Goal: Navigation & Orientation: Find specific page/section

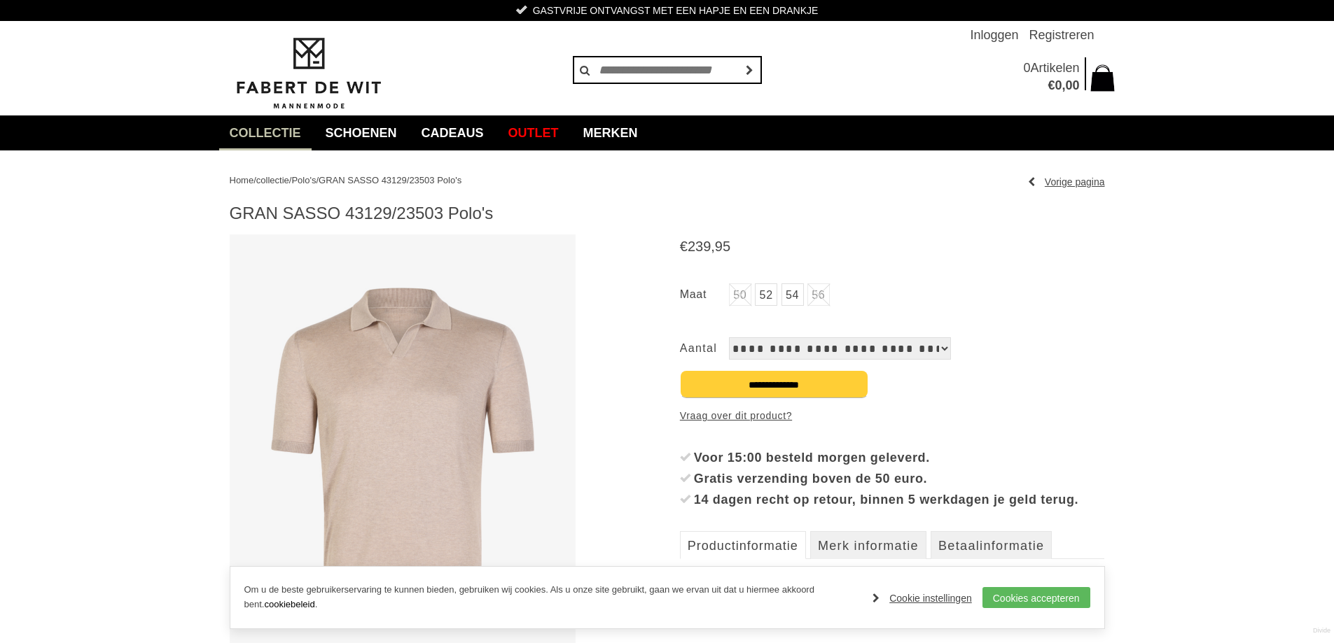
click at [316, 178] on span "Polo's" at bounding box center [303, 180] width 25 height 11
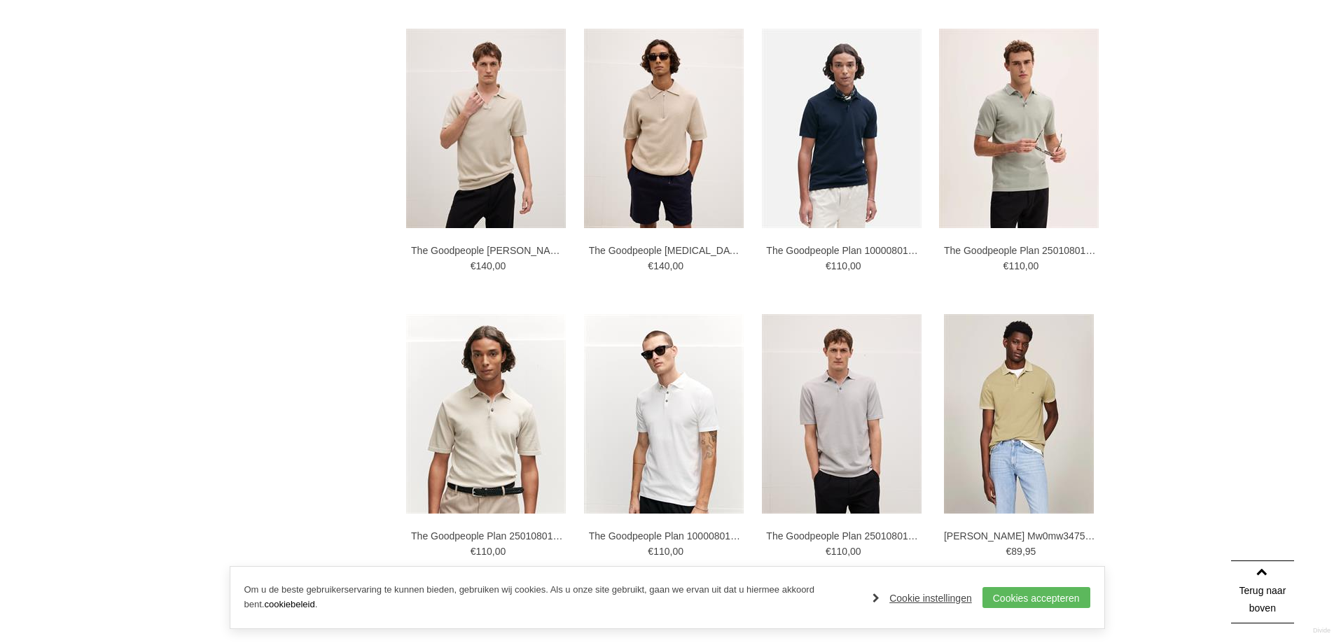
scroll to position [2632, 0]
